Goal: Transaction & Acquisition: Purchase product/service

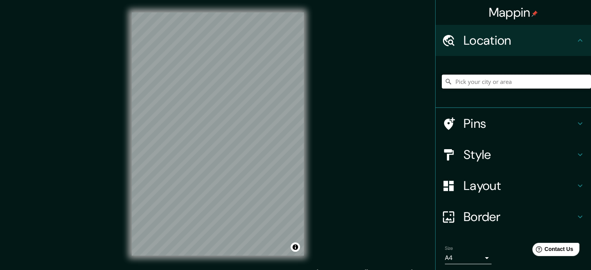
click at [475, 82] on input "Pick your city or area" at bounding box center [516, 82] width 149 height 14
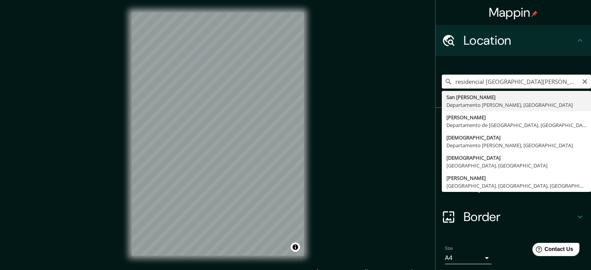
drag, startPoint x: 539, startPoint y: 82, endPoint x: 443, endPoint y: 90, distance: 96.7
click at [443, 90] on div "residencial [GEOGRAPHIC_DATA][PERSON_NAME] [PERSON_NAME] [GEOGRAPHIC_DATA][PERS…" at bounding box center [516, 81] width 149 height 39
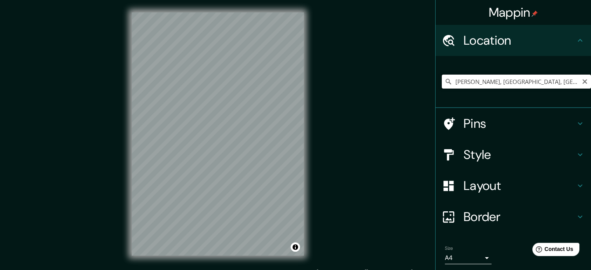
click at [544, 77] on input "[PERSON_NAME], [GEOGRAPHIC_DATA], [GEOGRAPHIC_DATA], [GEOGRAPHIC_DATA]" at bounding box center [516, 82] width 149 height 14
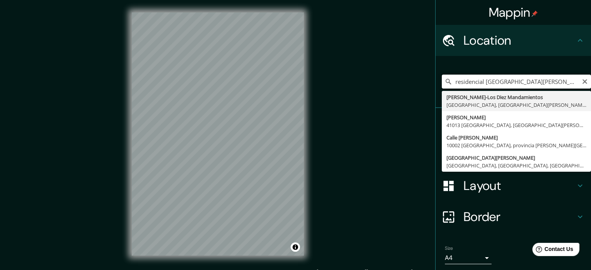
drag, startPoint x: 513, startPoint y: 77, endPoint x: 444, endPoint y: 78, distance: 68.3
click at [444, 78] on div "residencial [GEOGRAPHIC_DATA][PERSON_NAME] [GEOGRAPHIC_DATA], [GEOGRAPHIC_DATA]…" at bounding box center [516, 82] width 149 height 14
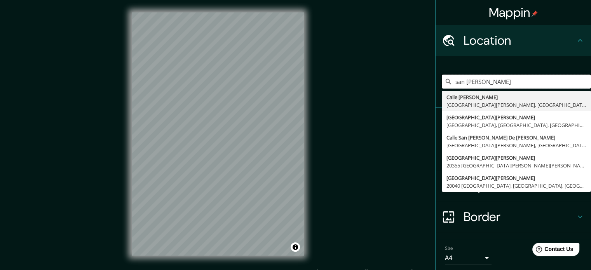
type input "san [PERSON_NAME]"
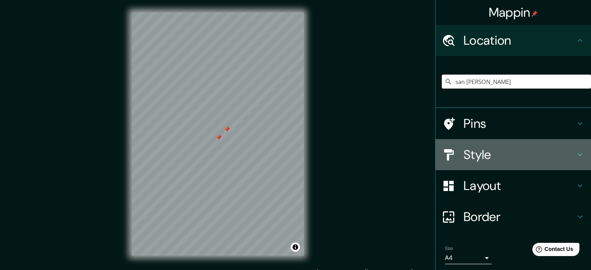
click at [575, 152] on icon at bounding box center [579, 154] width 9 height 9
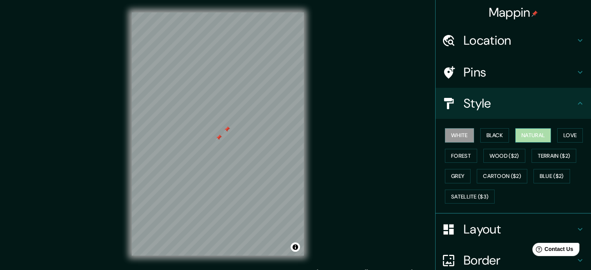
click at [536, 135] on button "Natural" at bounding box center [533, 135] width 36 height 14
click at [454, 133] on button "White" at bounding box center [459, 135] width 29 height 14
click at [459, 156] on button "Forest" at bounding box center [461, 156] width 32 height 14
click at [459, 136] on button "White" at bounding box center [459, 135] width 29 height 14
click at [454, 152] on button "Forest" at bounding box center [461, 156] width 32 height 14
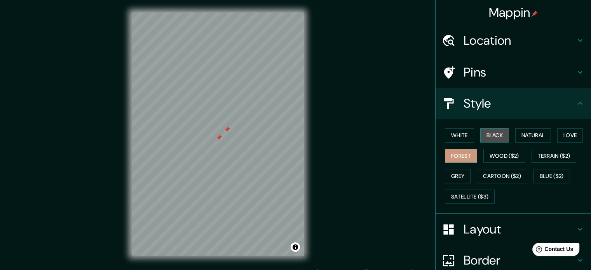
click at [496, 132] on button "Black" at bounding box center [494, 135] width 29 height 14
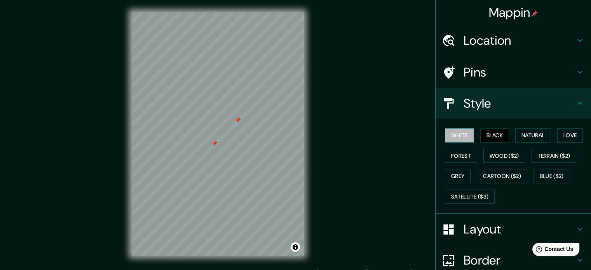
click at [451, 135] on button "White" at bounding box center [459, 135] width 29 height 14
click at [497, 136] on button "Black" at bounding box center [494, 135] width 29 height 14
click at [533, 138] on button "Natural" at bounding box center [533, 135] width 36 height 14
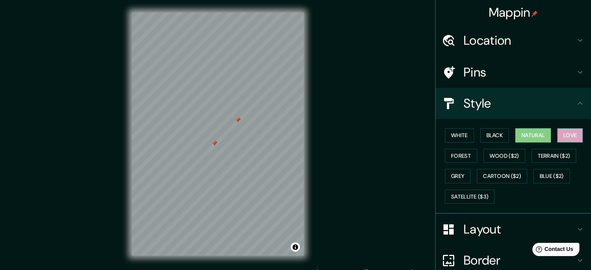
click at [562, 138] on button "Love" at bounding box center [570, 135] width 26 height 14
click at [452, 153] on button "Forest" at bounding box center [461, 156] width 32 height 14
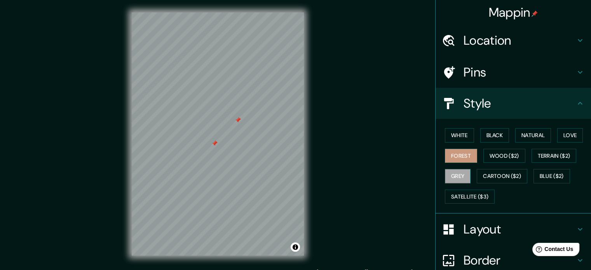
click at [459, 174] on button "Grey" at bounding box center [458, 176] width 26 height 14
click at [539, 135] on button "Natural" at bounding box center [533, 135] width 36 height 14
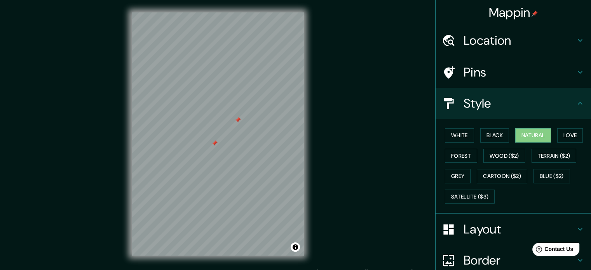
click at [579, 101] on div "Style" at bounding box center [512, 103] width 155 height 31
click at [570, 96] on div "Style" at bounding box center [512, 103] width 155 height 31
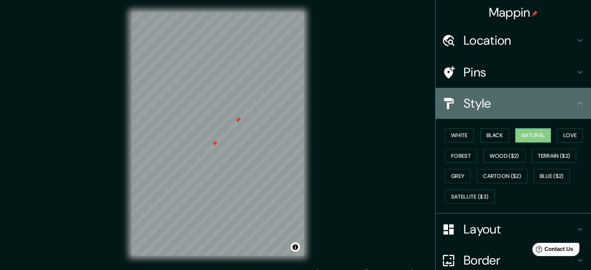
click at [577, 102] on icon at bounding box center [579, 103] width 5 height 3
click at [575, 102] on icon at bounding box center [579, 103] width 9 height 9
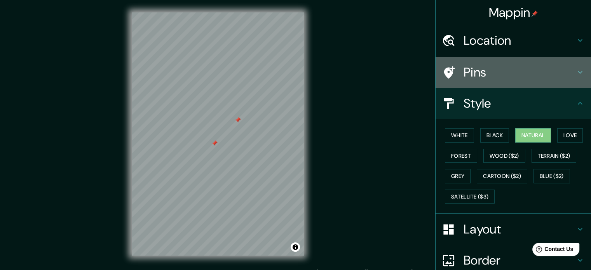
click at [575, 73] on icon at bounding box center [579, 72] width 9 height 9
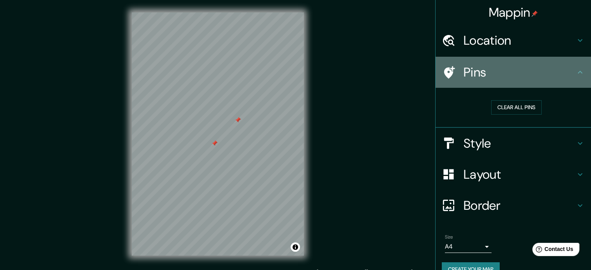
click at [575, 73] on icon at bounding box center [579, 72] width 9 height 9
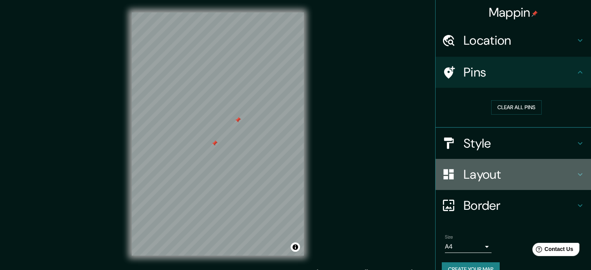
click at [577, 174] on icon at bounding box center [579, 174] width 5 height 3
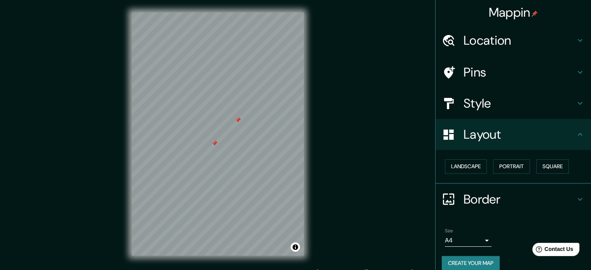
click at [576, 133] on icon at bounding box center [579, 134] width 9 height 9
click at [577, 198] on icon at bounding box center [579, 199] width 5 height 3
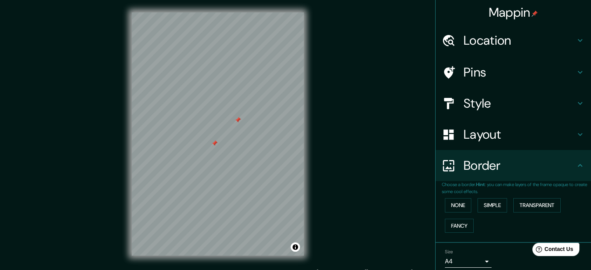
click at [575, 168] on icon at bounding box center [579, 165] width 9 height 9
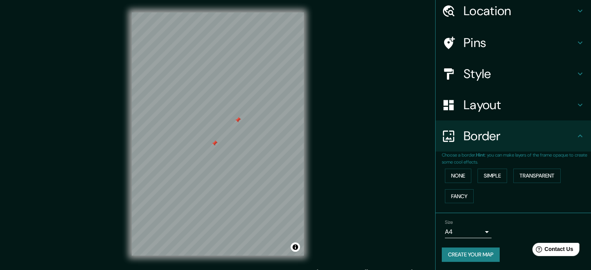
click at [481, 230] on body "Mappin Location [GEOGRAPHIC_DATA][PERSON_NAME][PERSON_NAME][PERSON_NAME][PERSON…" at bounding box center [295, 135] width 591 height 270
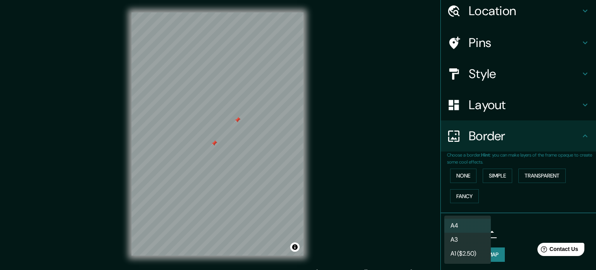
click at [501, 226] on div at bounding box center [298, 135] width 596 height 270
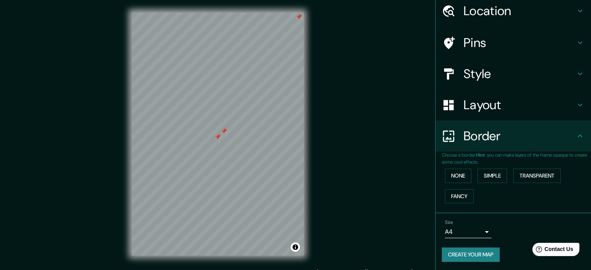
drag, startPoint x: 222, startPoint y: 130, endPoint x: 349, endPoint y: 53, distance: 148.7
click at [349, 53] on div "Mappin Location [GEOGRAPHIC_DATA][PERSON_NAME][PERSON_NAME][PERSON_NAME][PERSON…" at bounding box center [295, 140] width 591 height 280
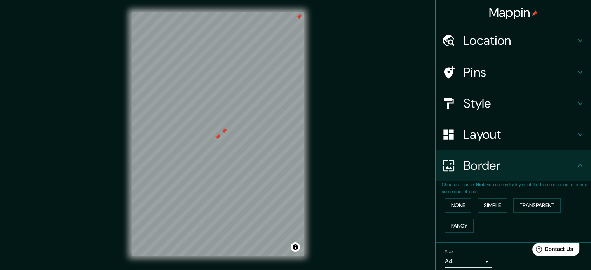
scroll to position [0, 0]
click at [575, 37] on icon at bounding box center [579, 40] width 9 height 9
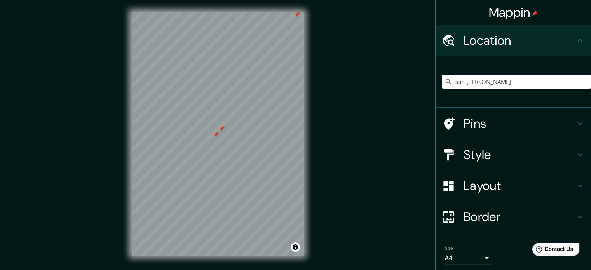
click at [296, 14] on div at bounding box center [297, 14] width 6 height 6
click at [294, 247] on button "Toggle attribution" at bounding box center [294, 246] width 9 height 9
click at [295, 247] on button "Toggle attribution" at bounding box center [294, 246] width 9 height 9
click at [222, 127] on div at bounding box center [221, 128] width 6 height 6
click at [216, 134] on div at bounding box center [215, 134] width 6 height 6
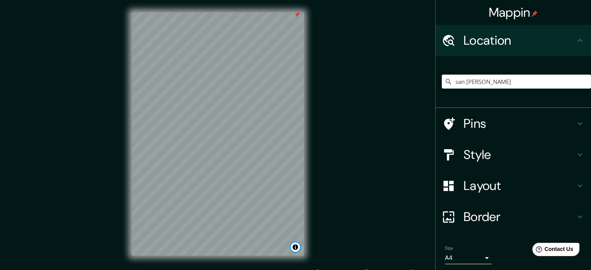
click at [296, 14] on div at bounding box center [297, 14] width 6 height 6
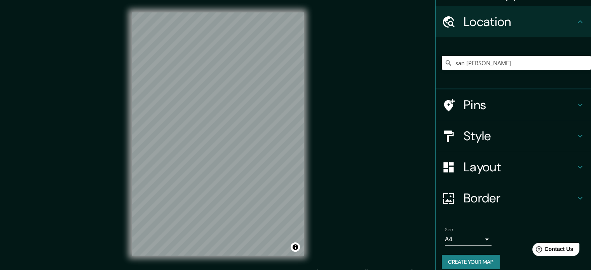
scroll to position [26, 0]
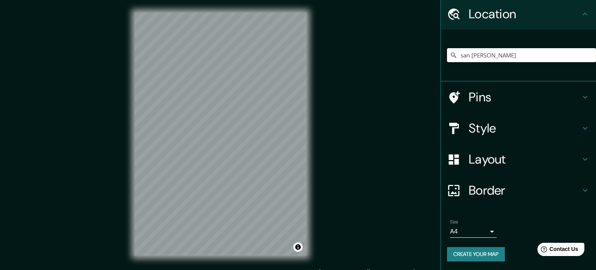
click at [480, 227] on body "Mappin Location [GEOGRAPHIC_DATA][PERSON_NAME][PERSON_NAME][PERSON_NAME][PERSON…" at bounding box center [298, 135] width 596 height 270
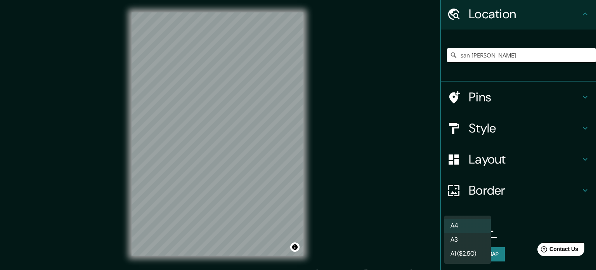
click at [471, 236] on li "A3" at bounding box center [468, 240] width 47 height 14
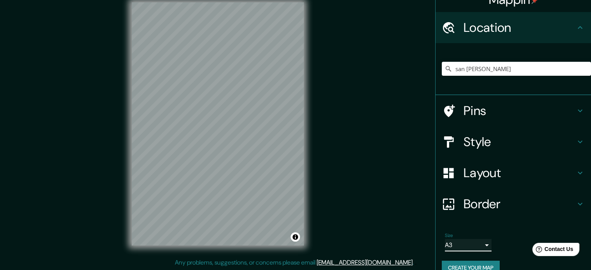
scroll to position [0, 0]
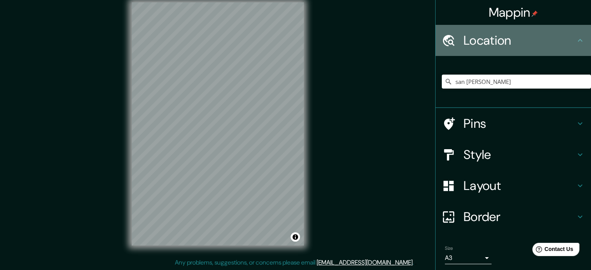
click at [576, 40] on icon at bounding box center [579, 40] width 9 height 9
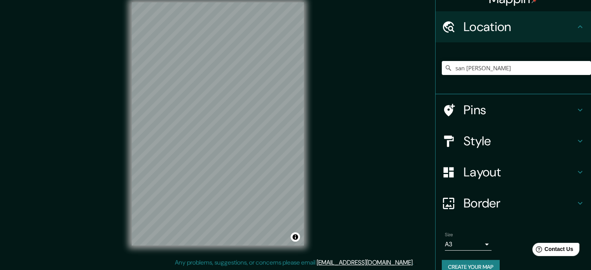
scroll to position [26, 0]
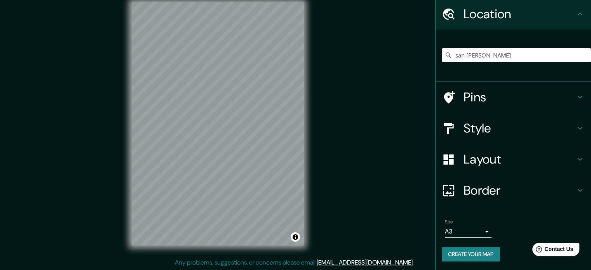
click at [575, 188] on icon at bounding box center [579, 190] width 9 height 9
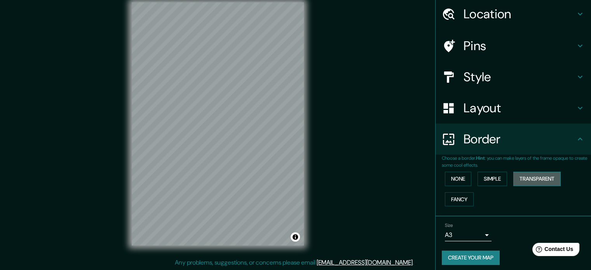
click at [537, 178] on button "Transparent" at bounding box center [536, 179] width 47 height 14
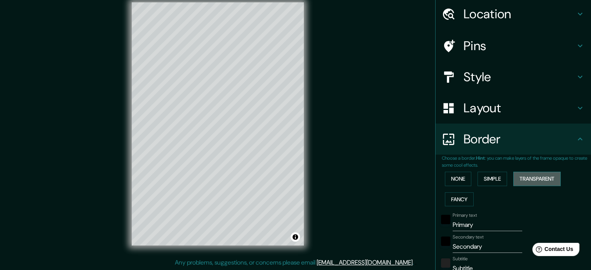
click at [535, 181] on button "Transparent" at bounding box center [536, 179] width 47 height 14
type input "213"
type input "35"
click at [461, 176] on button "None" at bounding box center [458, 179] width 26 height 14
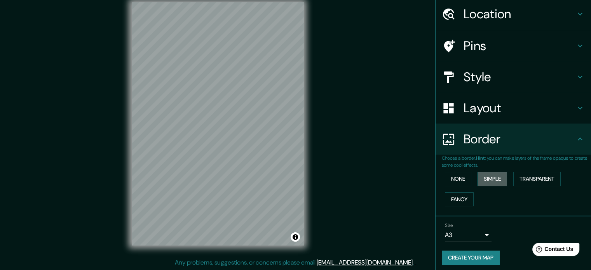
click at [485, 179] on button "Simple" at bounding box center [492, 179] width 30 height 14
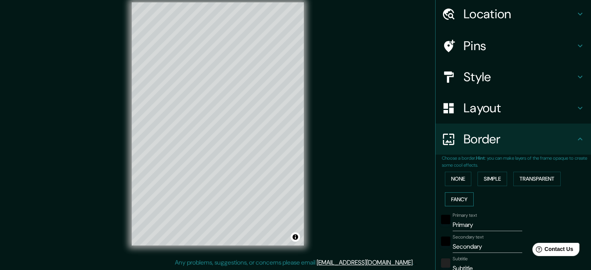
click at [461, 199] on button "Fancy" at bounding box center [459, 199] width 29 height 14
click at [461, 181] on button "None" at bounding box center [458, 179] width 26 height 14
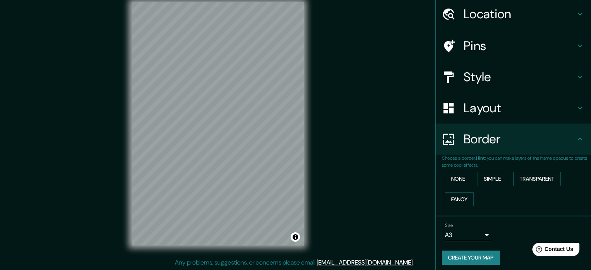
click at [576, 108] on icon at bounding box center [579, 107] width 9 height 9
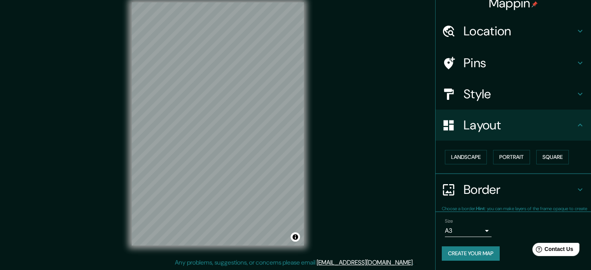
scroll to position [9, 0]
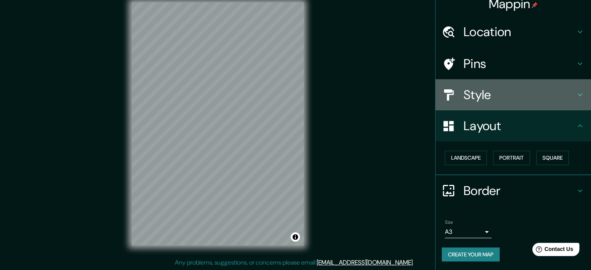
click at [576, 96] on icon at bounding box center [579, 94] width 9 height 9
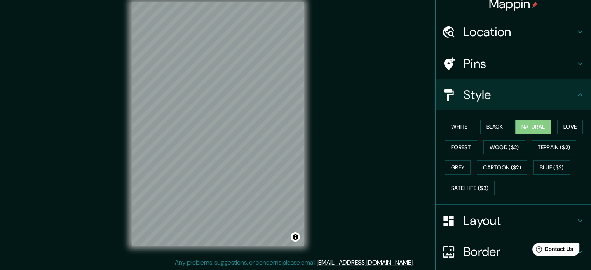
click at [578, 61] on div "Pins" at bounding box center [512, 63] width 155 height 31
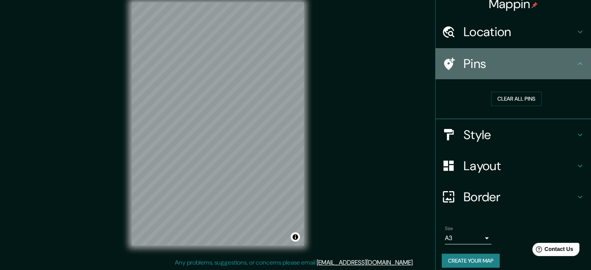
click at [576, 57] on div "Pins" at bounding box center [512, 63] width 155 height 31
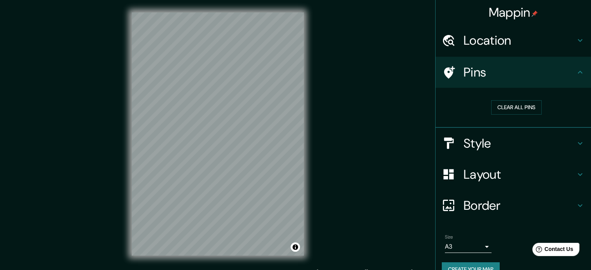
scroll to position [15, 0]
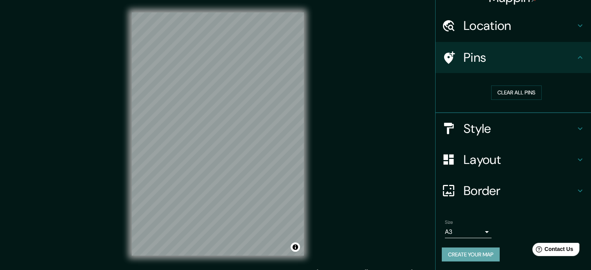
click at [475, 252] on button "Create your map" at bounding box center [471, 254] width 58 height 14
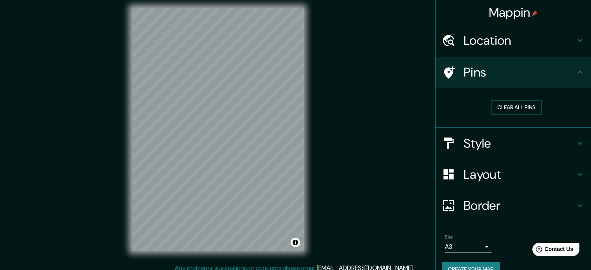
scroll to position [0, 0]
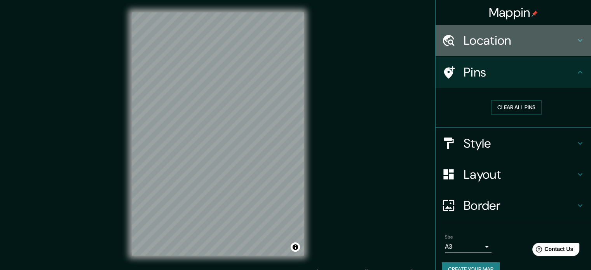
click at [578, 41] on icon at bounding box center [579, 40] width 9 height 9
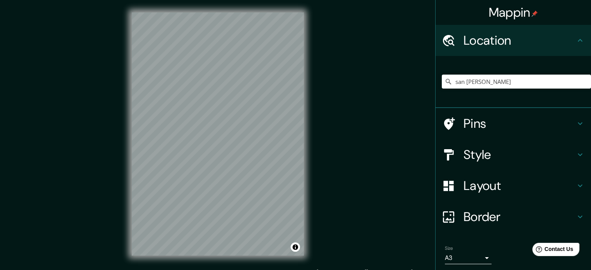
click at [575, 153] on icon at bounding box center [579, 154] width 9 height 9
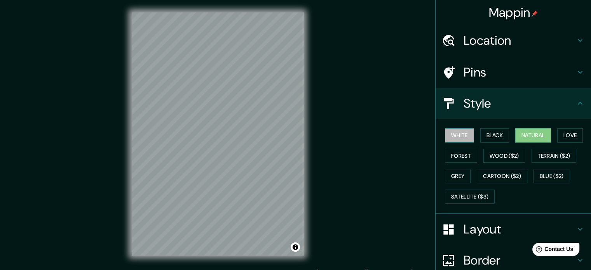
click at [460, 134] on button "White" at bounding box center [459, 135] width 29 height 14
click at [501, 134] on button "Black" at bounding box center [494, 135] width 29 height 14
click at [522, 137] on button "Natural" at bounding box center [533, 135] width 36 height 14
click at [456, 177] on button "Grey" at bounding box center [458, 176] width 26 height 14
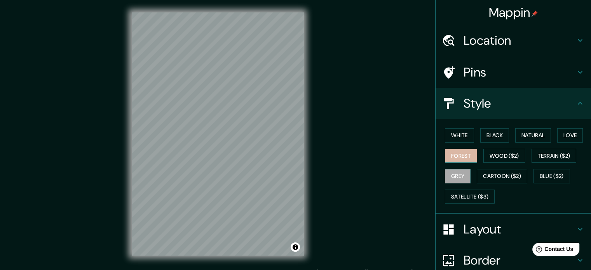
click at [464, 149] on button "Forest" at bounding box center [461, 156] width 32 height 14
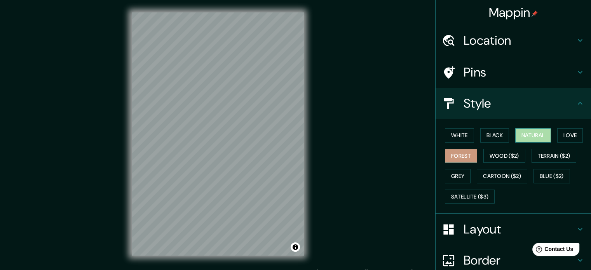
click at [532, 133] on button "Natural" at bounding box center [533, 135] width 36 height 14
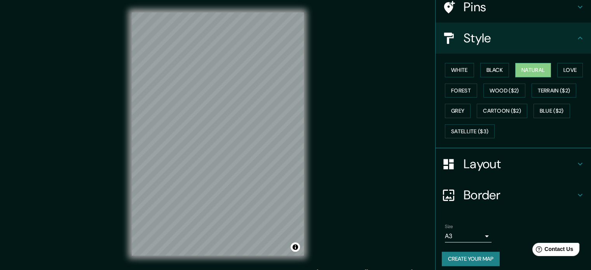
scroll to position [69, 0]
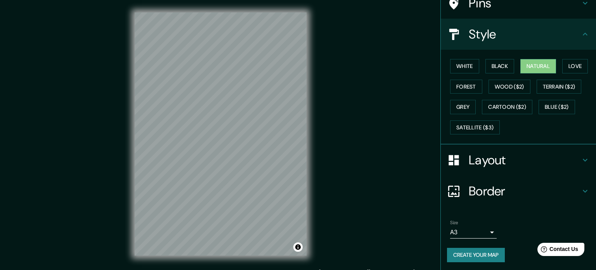
click at [481, 230] on body "Mappin Location [GEOGRAPHIC_DATA][PERSON_NAME][PERSON_NAME][PERSON_NAME][PERSON…" at bounding box center [298, 135] width 596 height 270
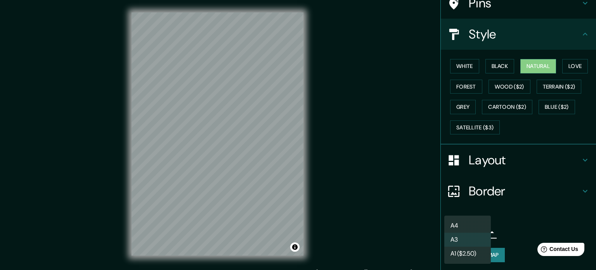
click at [504, 230] on div at bounding box center [298, 135] width 596 height 270
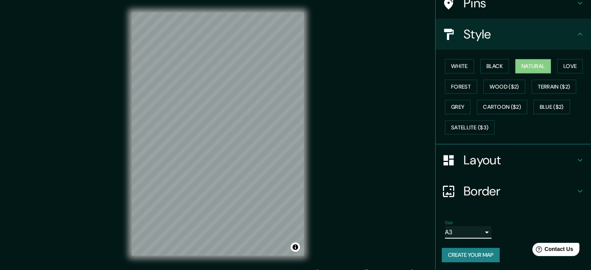
scroll to position [0, 0]
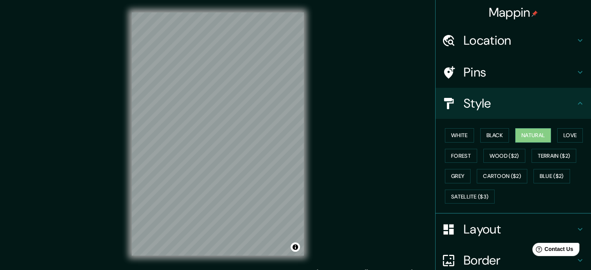
click at [409, 85] on div "Mappin Location [GEOGRAPHIC_DATA][PERSON_NAME][PERSON_NAME][PERSON_NAME][PERSON…" at bounding box center [295, 140] width 591 height 280
drag, startPoint x: 525, startPoint y: 14, endPoint x: 506, endPoint y: 9, distance: 19.6
click at [506, 9] on h4 "Mappin" at bounding box center [513, 13] width 49 height 16
click at [513, 30] on div "Location" at bounding box center [512, 40] width 155 height 31
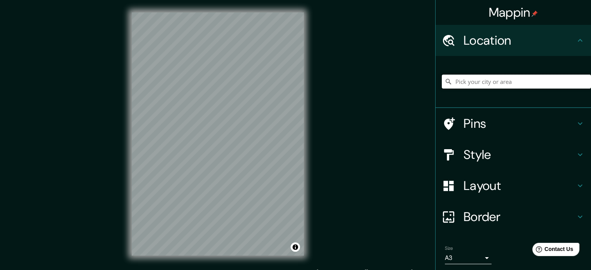
click at [491, 79] on input "Pick your city or area" at bounding box center [516, 82] width 149 height 14
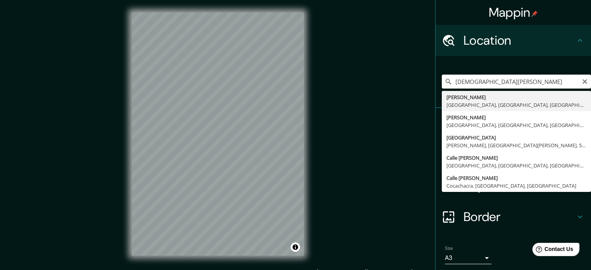
type input "[PERSON_NAME], [GEOGRAPHIC_DATA], [GEOGRAPHIC_DATA], [GEOGRAPHIC_DATA]"
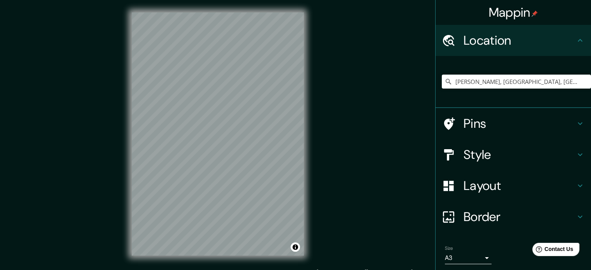
scroll to position [26, 0]
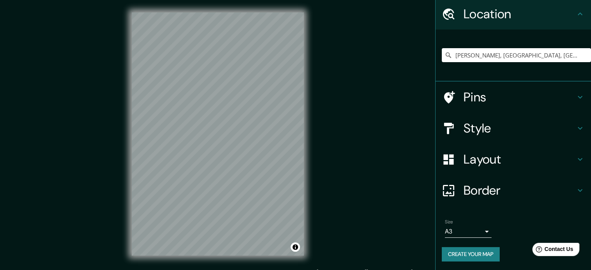
click at [404, 169] on div "Mappin Location [PERSON_NAME], [GEOGRAPHIC_DATA], [GEOGRAPHIC_DATA], [GEOGRAPHI…" at bounding box center [295, 140] width 591 height 280
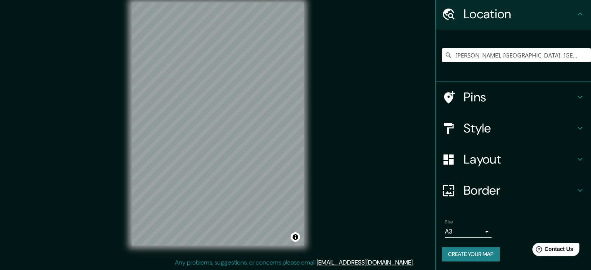
click at [481, 230] on body "Mappin Location [PERSON_NAME], [GEOGRAPHIC_DATA], [GEOGRAPHIC_DATA], [GEOGRAPHI…" at bounding box center [295, 125] width 591 height 270
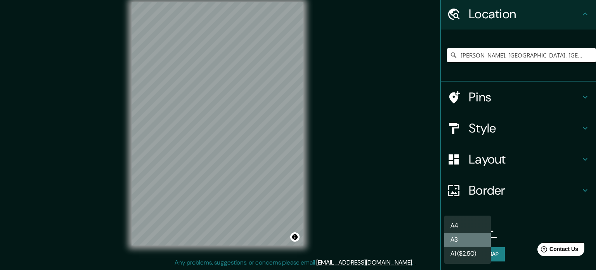
click at [473, 234] on li "A3" at bounding box center [468, 240] width 47 height 14
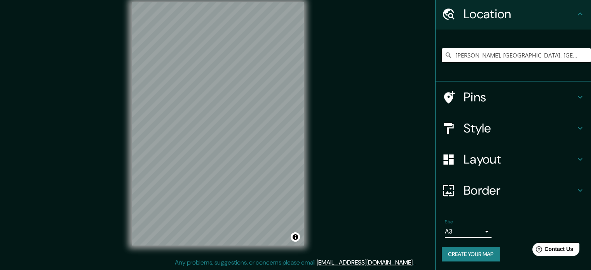
click at [577, 189] on icon at bounding box center [579, 190] width 5 height 3
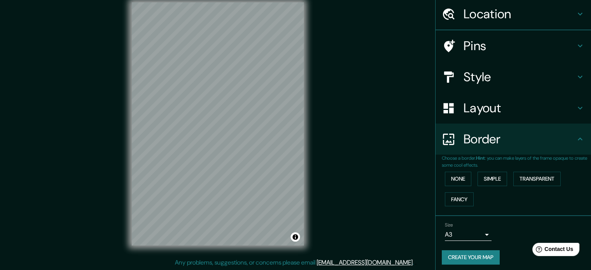
scroll to position [26, 0]
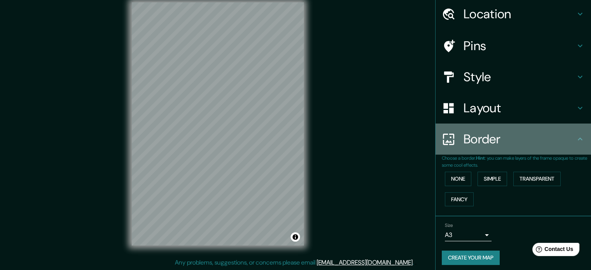
click at [575, 137] on icon at bounding box center [579, 138] width 9 height 9
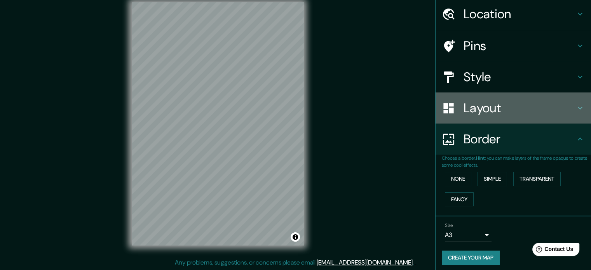
click at [575, 108] on icon at bounding box center [579, 107] width 9 height 9
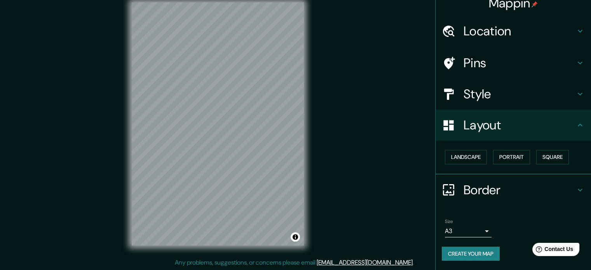
scroll to position [9, 0]
click at [577, 32] on icon at bounding box center [579, 32] width 5 height 3
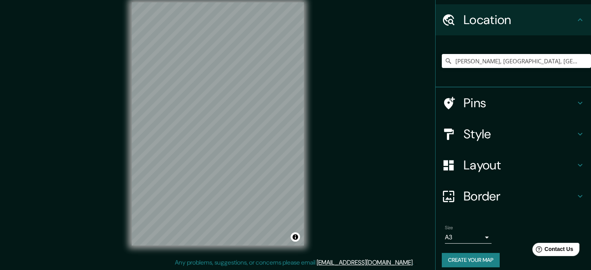
scroll to position [26, 0]
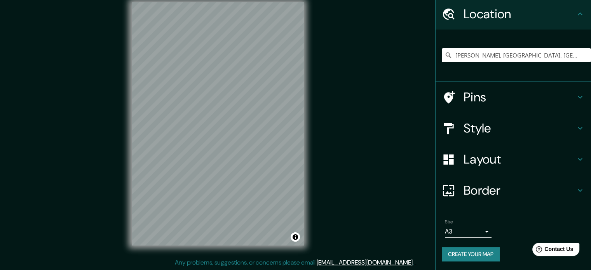
click at [482, 254] on button "Create your map" at bounding box center [471, 254] width 58 height 14
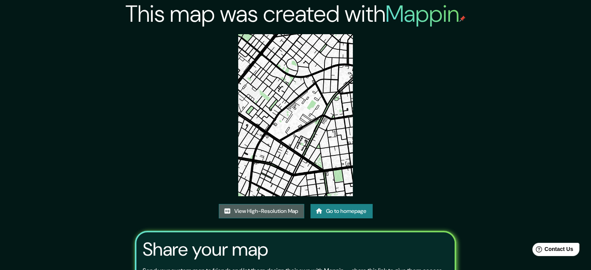
click at [283, 209] on link "View High-Resolution Map" at bounding box center [261, 211] width 85 height 14
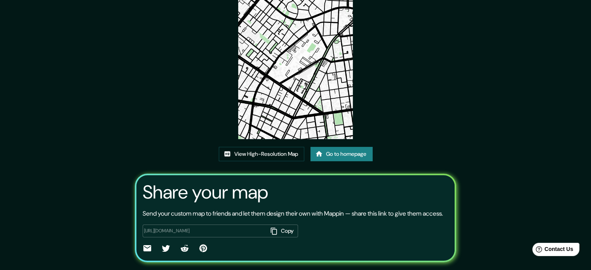
scroll to position [86, 0]
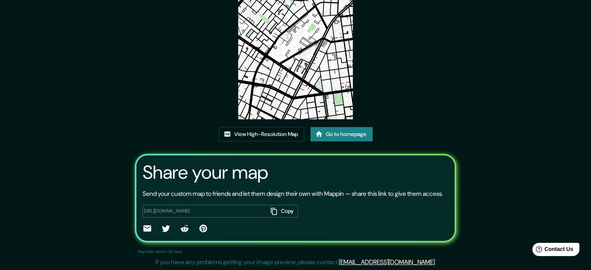
click at [340, 129] on link "Go to homepage" at bounding box center [341, 134] width 62 height 14
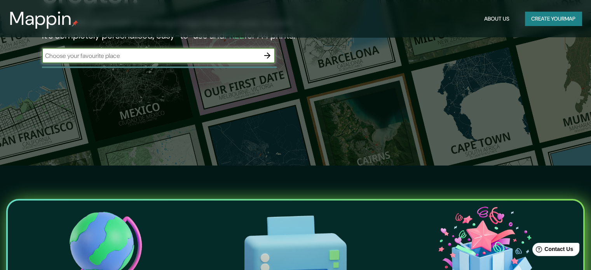
scroll to position [39, 0]
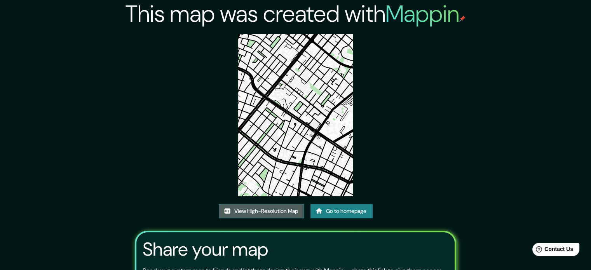
click at [268, 210] on link "View High-Resolution Map" at bounding box center [261, 211] width 85 height 14
click at [278, 212] on link "View High-Resolution Map" at bounding box center [261, 211] width 85 height 14
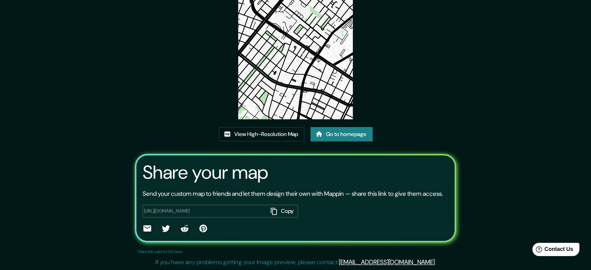
scroll to position [86, 0]
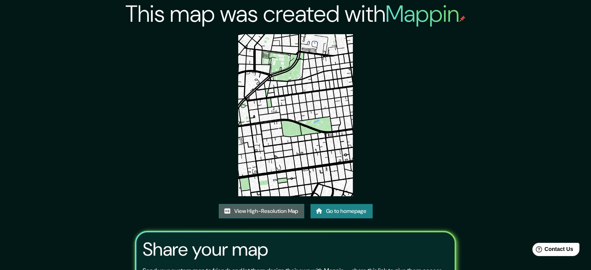
click at [259, 211] on link "View High-Resolution Map" at bounding box center [261, 211] width 85 height 14
